Goal: Task Accomplishment & Management: Use online tool/utility

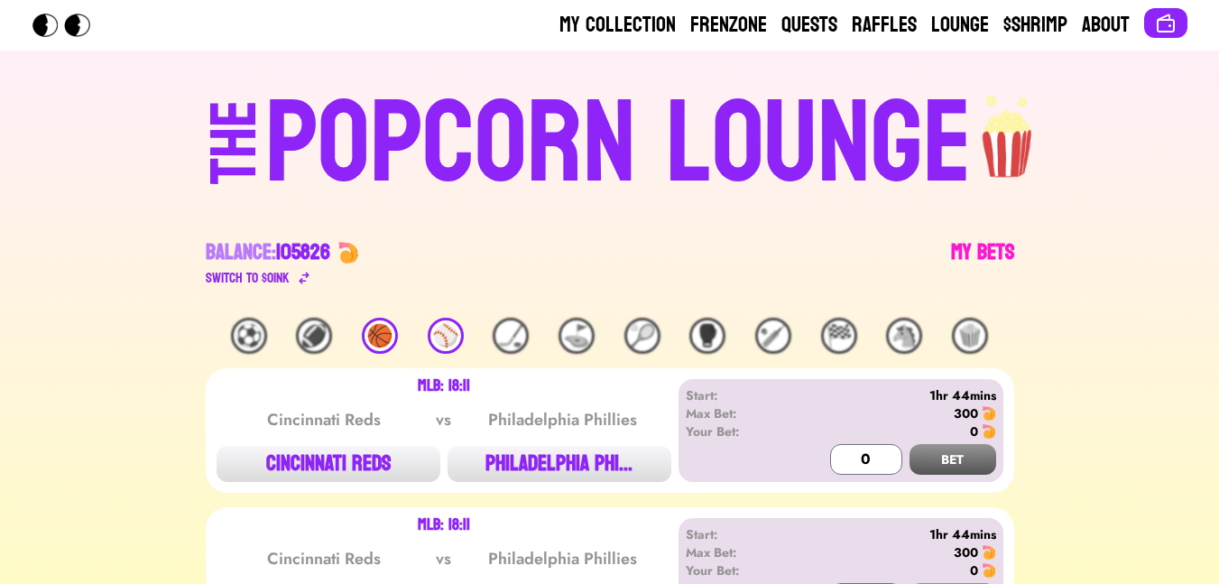
click at [955, 249] on link "My Bets" at bounding box center [982, 263] width 63 height 51
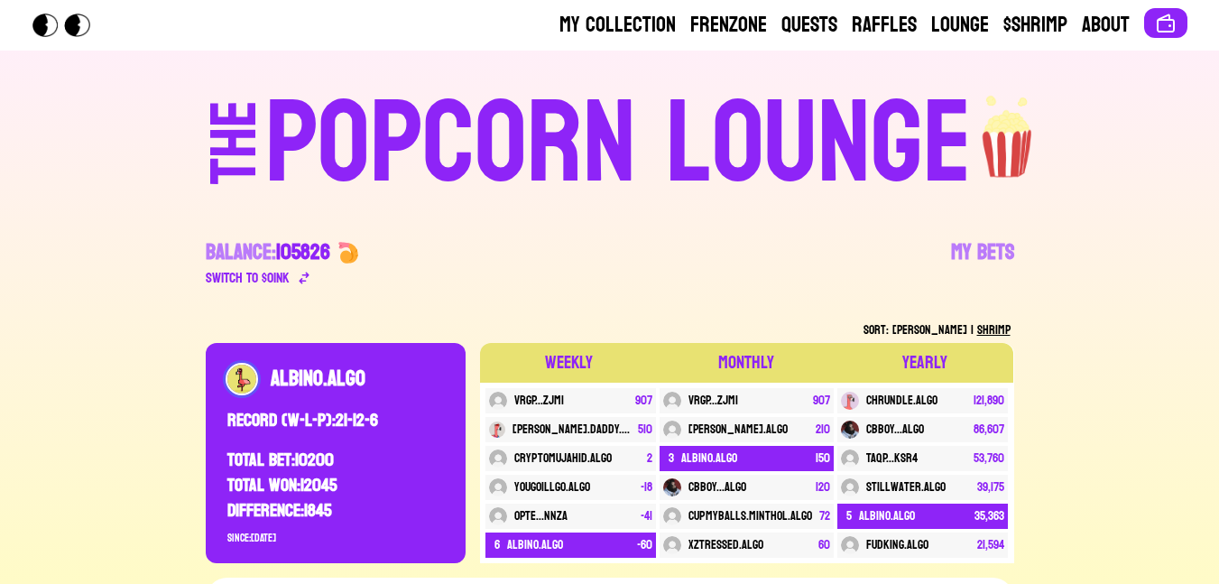
click at [770, 177] on div "POPCORN LOUNGE" at bounding box center [618, 144] width 706 height 115
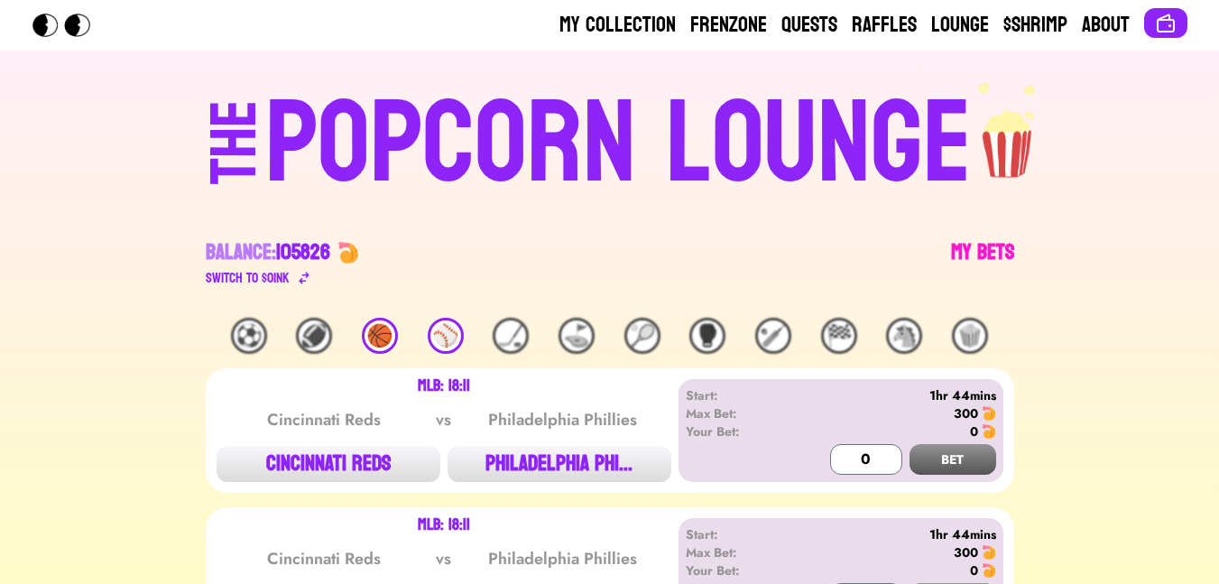
click at [980, 250] on link "My Bets" at bounding box center [982, 263] width 63 height 51
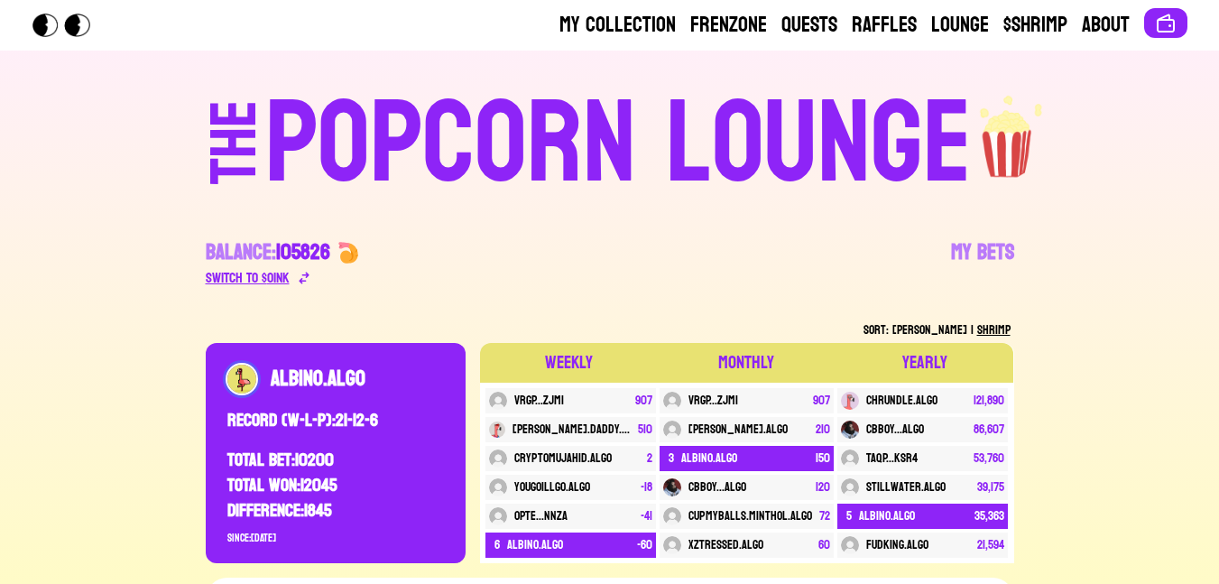
click at [269, 275] on div "Switch to $ OINK" at bounding box center [248, 278] width 84 height 22
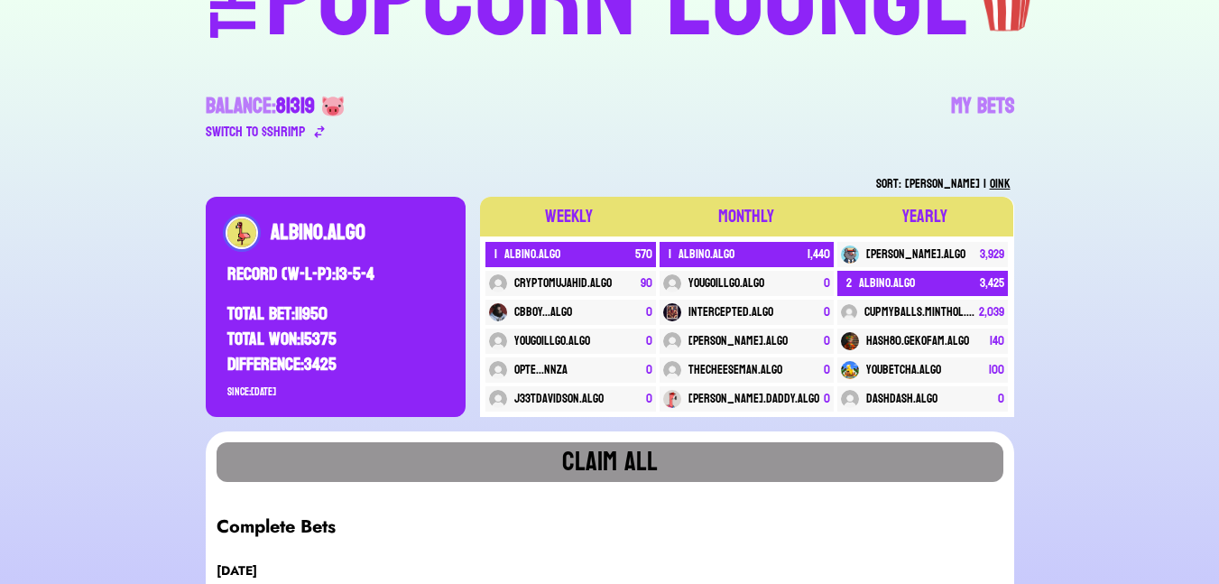
scroll to position [108, 0]
